Goal: Register for event/course

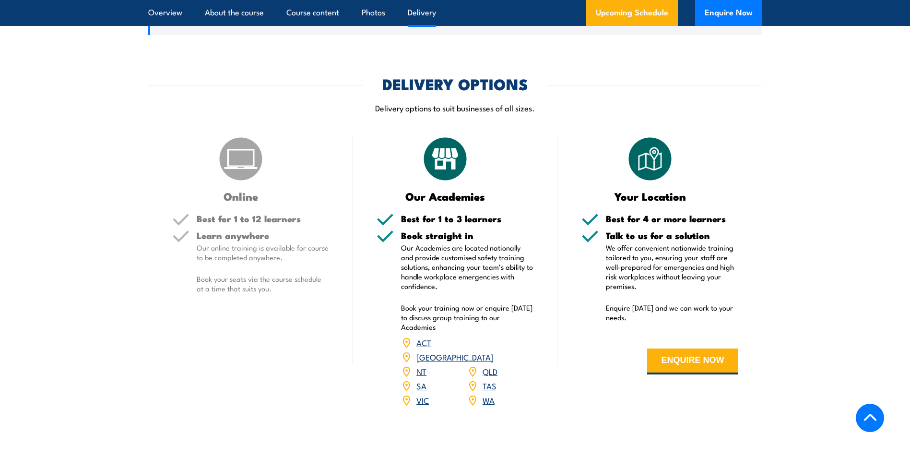
scroll to position [1247, 0]
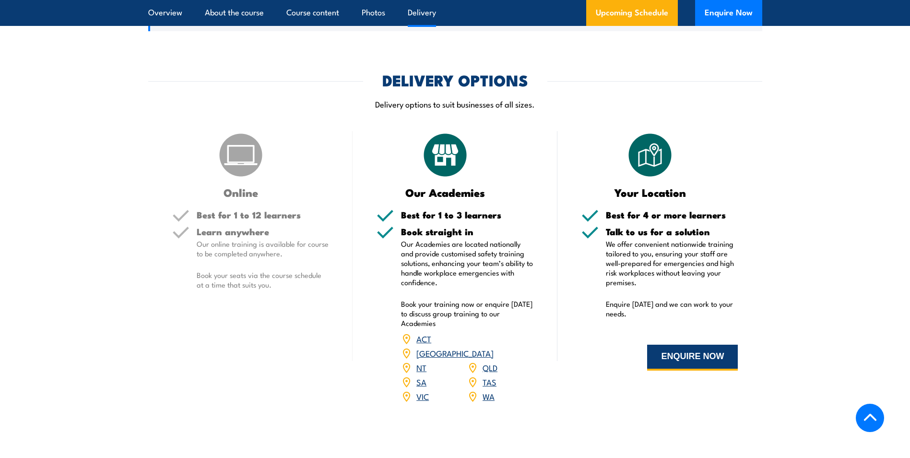
click at [703, 344] on button "ENQUIRE NOW" at bounding box center [692, 357] width 91 height 26
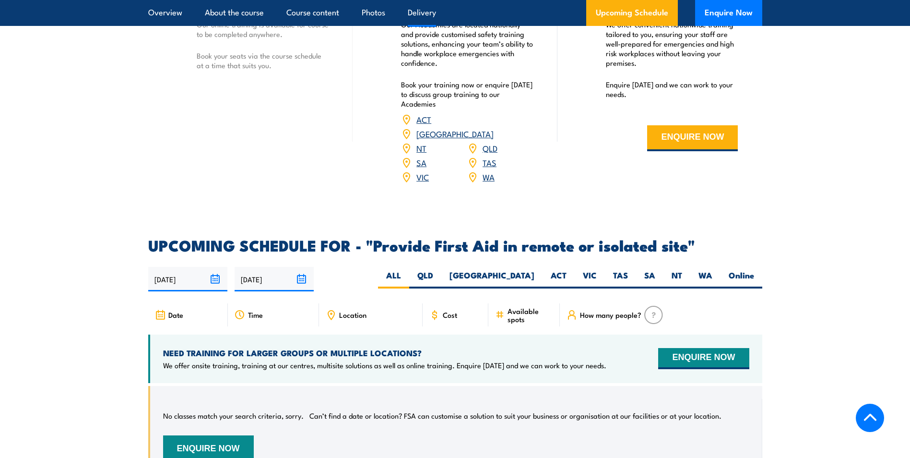
scroll to position [1469, 0]
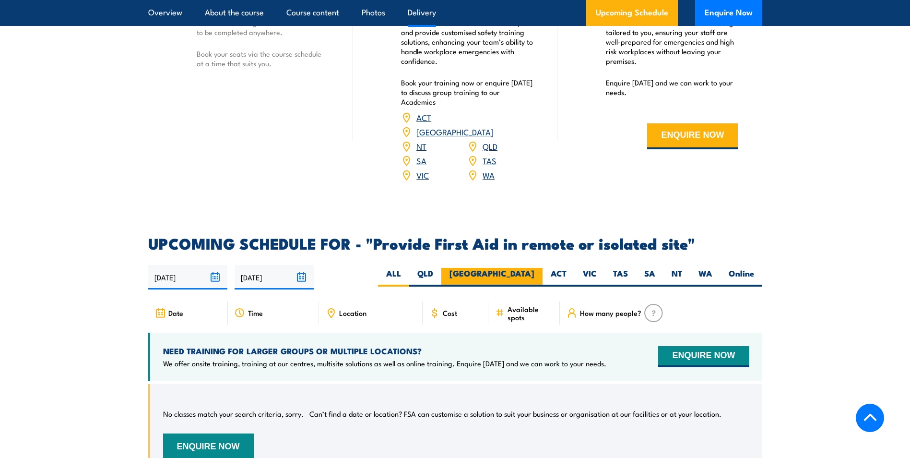
drag, startPoint x: 585, startPoint y: 249, endPoint x: 534, endPoint y: 247, distance: 51.4
click at [585, 268] on label "VIC" at bounding box center [590, 277] width 30 height 19
click at [597, 268] on input "VIC" at bounding box center [600, 271] width 6 height 6
radio input "true"
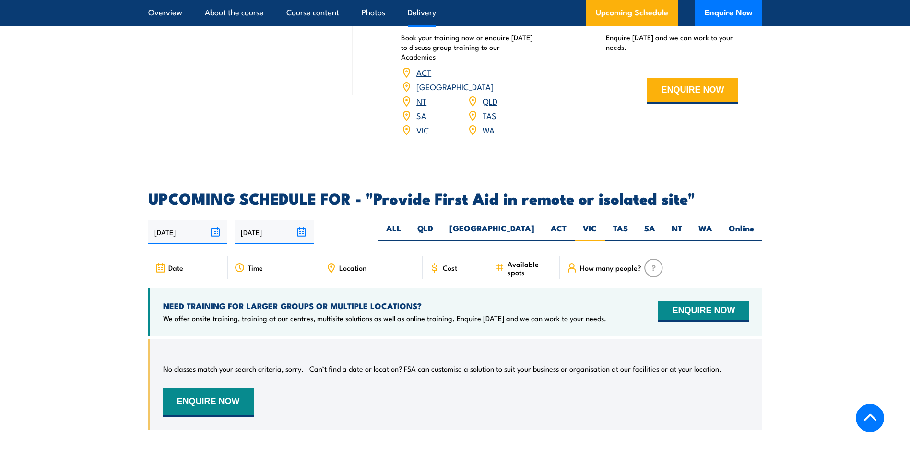
scroll to position [1679, 0]
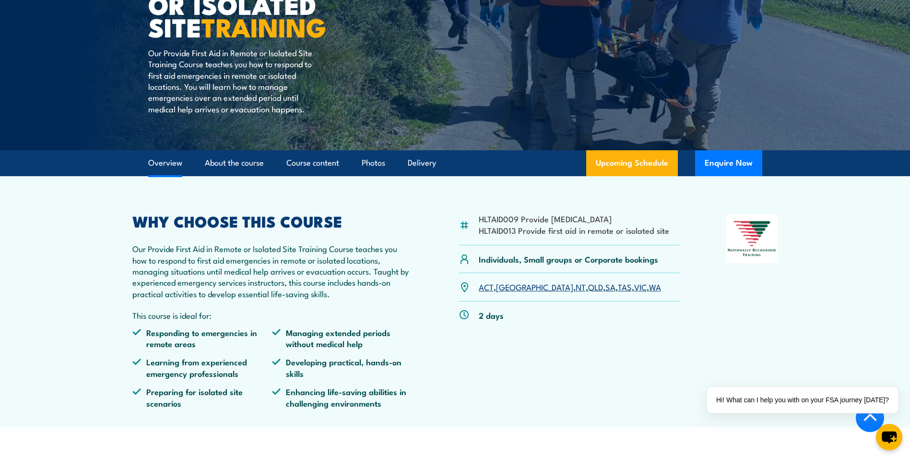
scroll to position [288, 0]
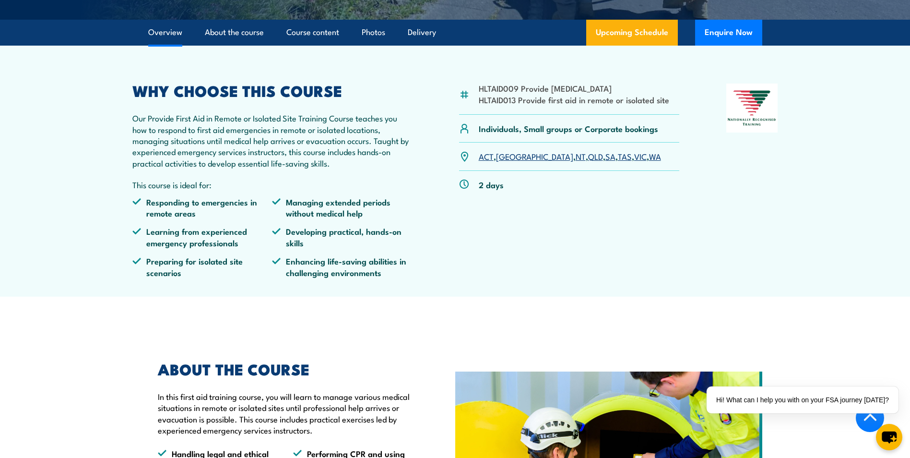
click at [510, 244] on div "HLTAID009 Provide cardiopulmonary resuscitation HLTAID013 Provide first aid in …" at bounding box center [569, 184] width 221 height 202
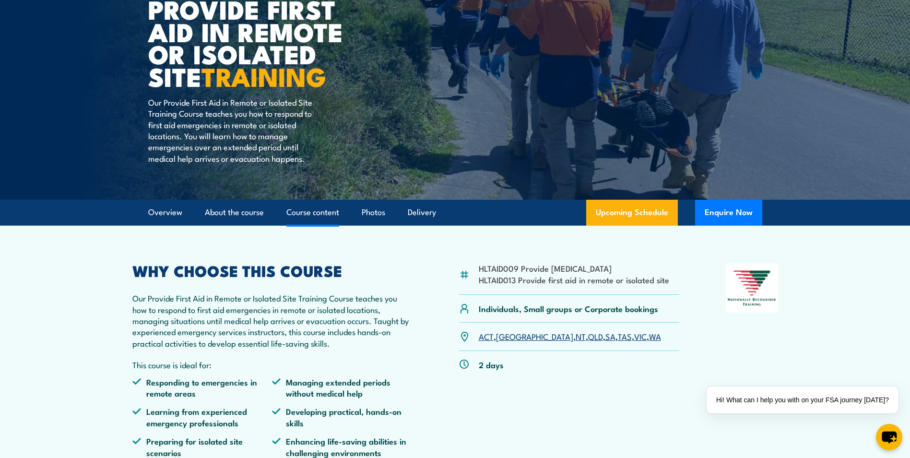
scroll to position [112, 0]
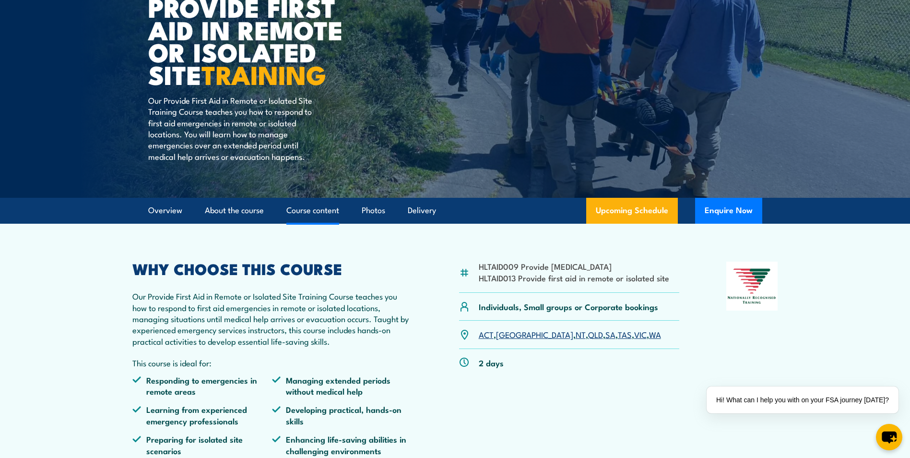
click at [296, 218] on link "Course content" at bounding box center [312, 210] width 53 height 25
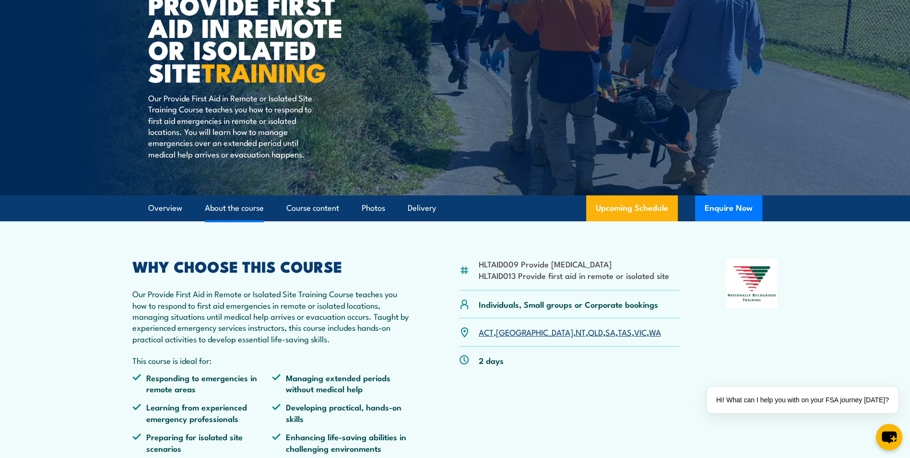
click at [230, 201] on link "About the course" at bounding box center [234, 207] width 59 height 25
click at [171, 213] on link "Overview" at bounding box center [165, 207] width 34 height 25
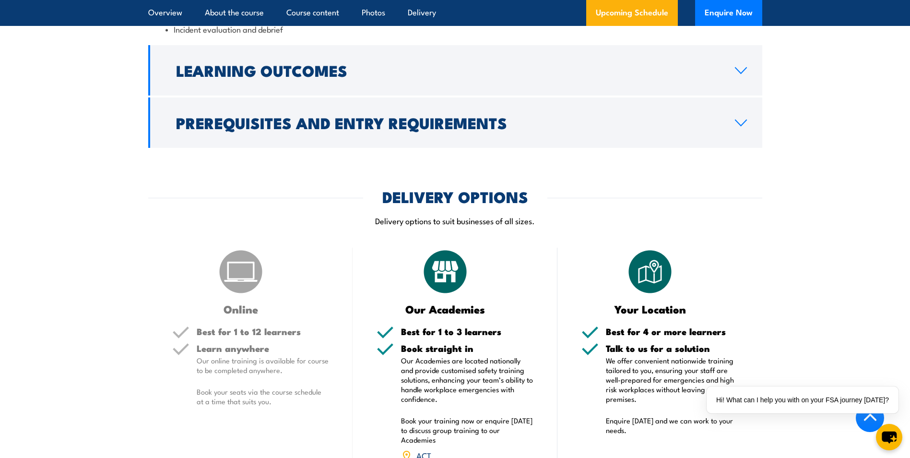
scroll to position [1329, 0]
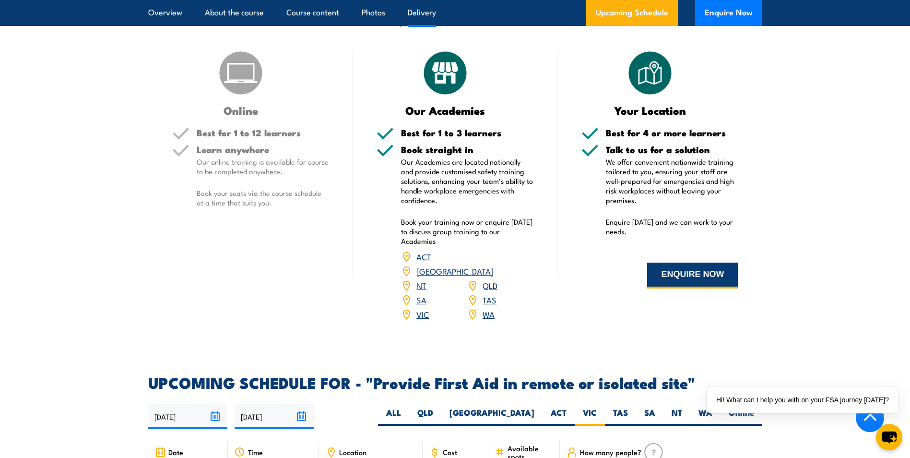
click at [707, 263] on button "ENQUIRE NOW" at bounding box center [692, 275] width 91 height 26
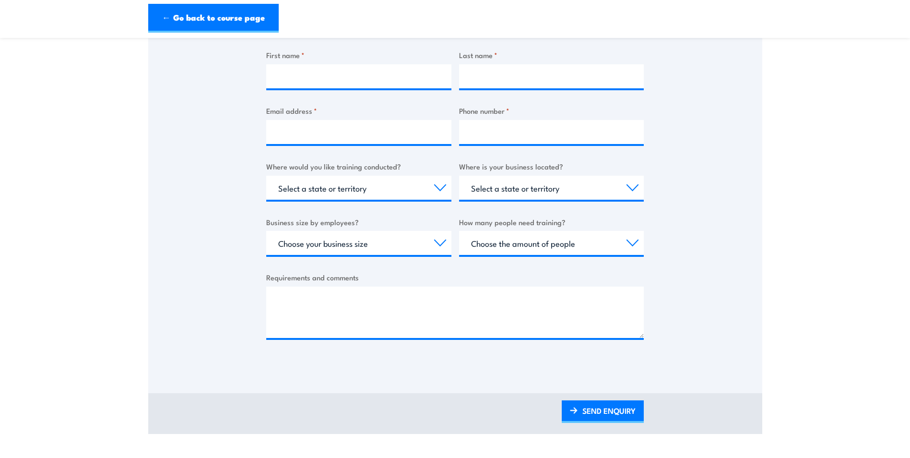
scroll to position [300, 0]
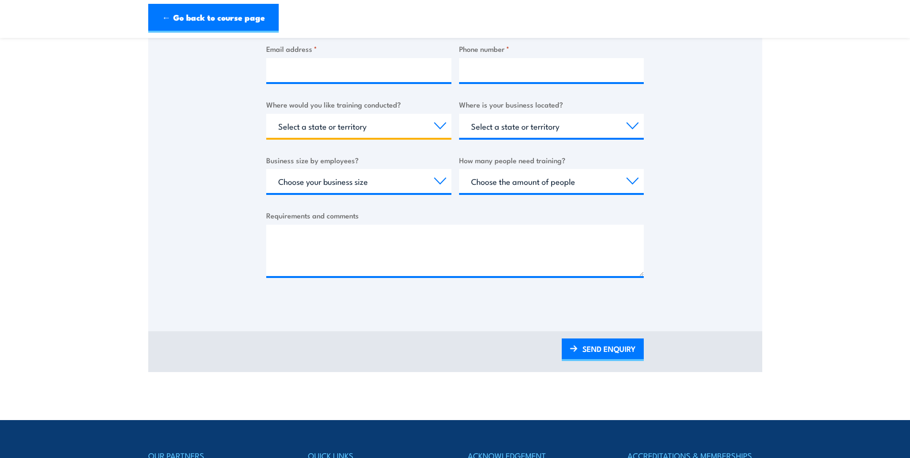
click at [351, 132] on select "Select a state or territory Nationally - multiple locations [GEOGRAPHIC_DATA] […" at bounding box center [358, 126] width 185 height 24
select select "VIC"
click at [266, 114] on select "Select a state or territory Nationally - multiple locations [GEOGRAPHIC_DATA] […" at bounding box center [358, 126] width 185 height 24
click at [489, 133] on select "Select a state or territory [GEOGRAPHIC_DATA] [GEOGRAPHIC_DATA] [GEOGRAPHIC_DAT…" at bounding box center [551, 126] width 185 height 24
select select "VIC"
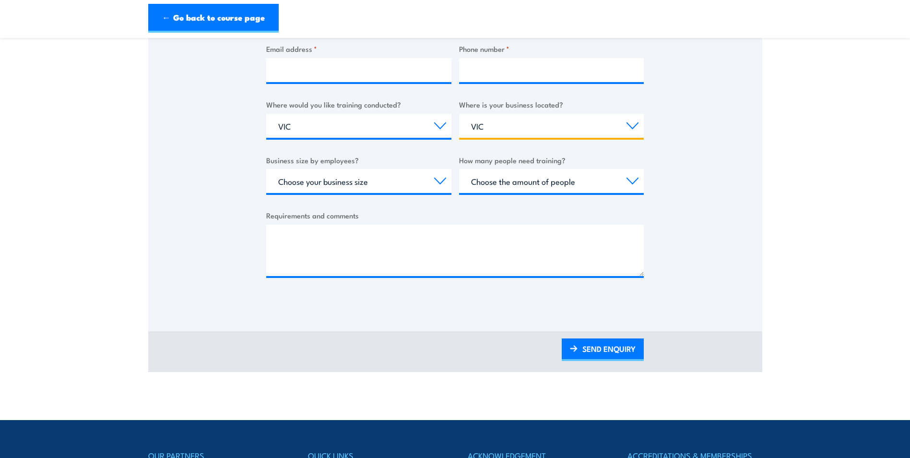
click at [459, 114] on select "Select a state or territory QLD NSW VIC SA ACT WA TAS NT" at bounding box center [551, 126] width 185 height 24
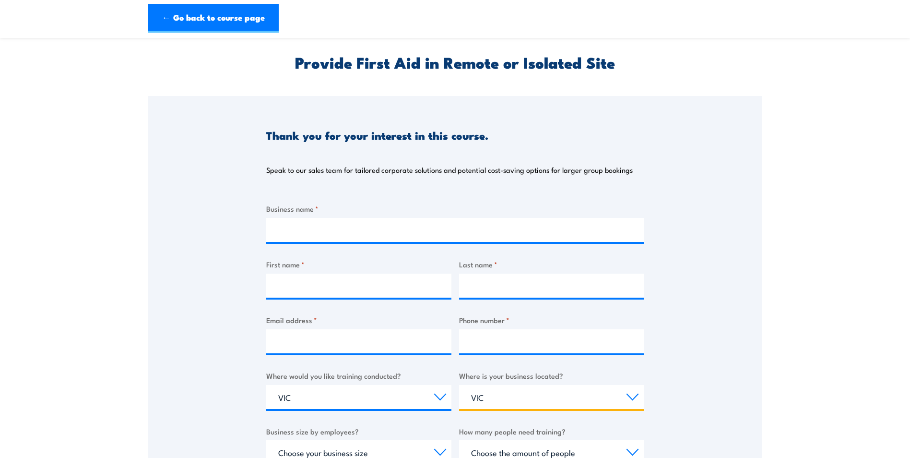
scroll to position [0, 0]
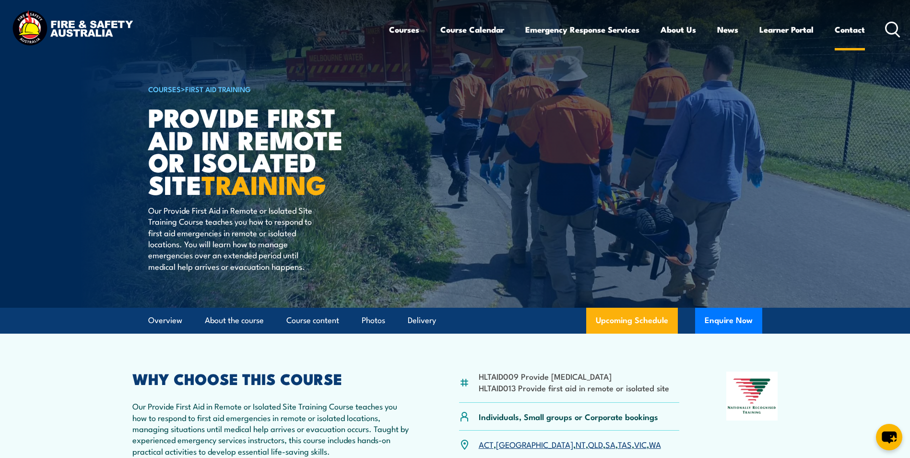
click at [857, 27] on link "Contact" at bounding box center [850, 29] width 30 height 25
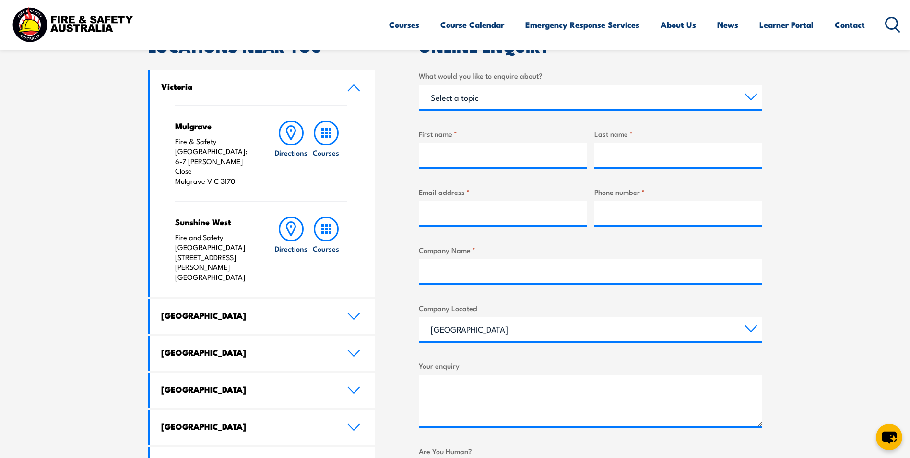
scroll to position [576, 0]
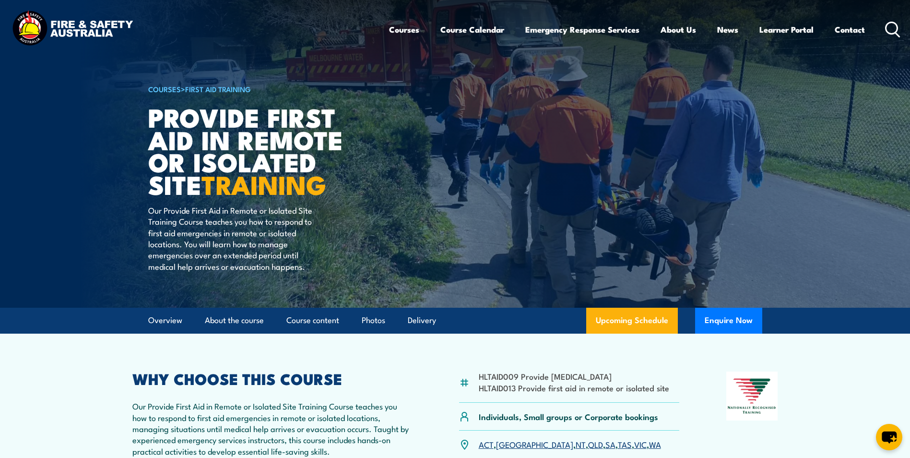
click at [217, 131] on h1 "Provide First Aid in Remote or Isolated Site TRAINING" at bounding box center [266, 151] width 237 height 90
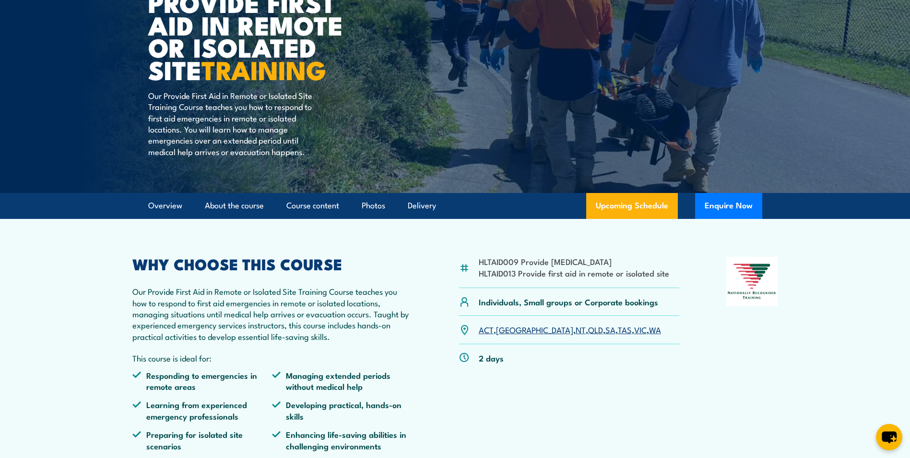
scroll to position [112, 0]
